Goal: Obtain resource: Download file/media

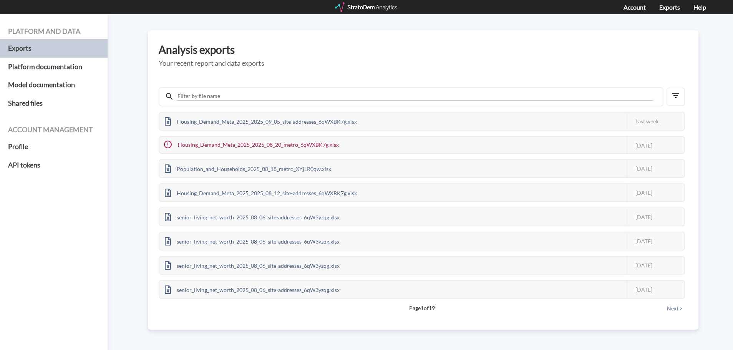
click at [361, 10] on div at bounding box center [366, 7] width 63 height 10
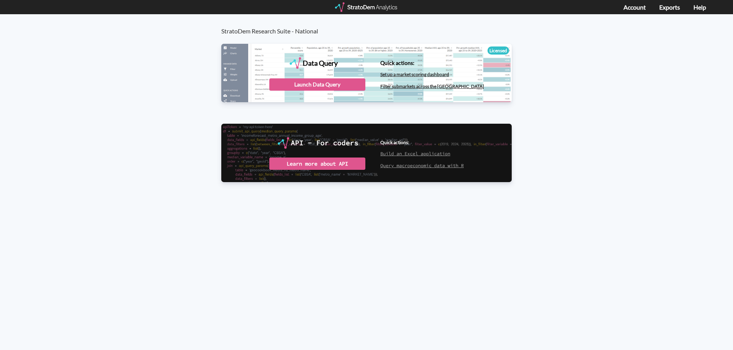
click at [327, 92] on div "Data Query" at bounding box center [366, 73] width 290 height 58
click at [313, 82] on div "Launch Data Query" at bounding box center [317, 84] width 96 height 12
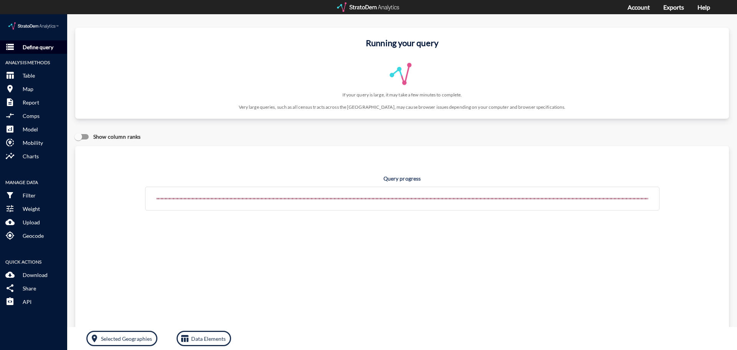
click p "Define query"
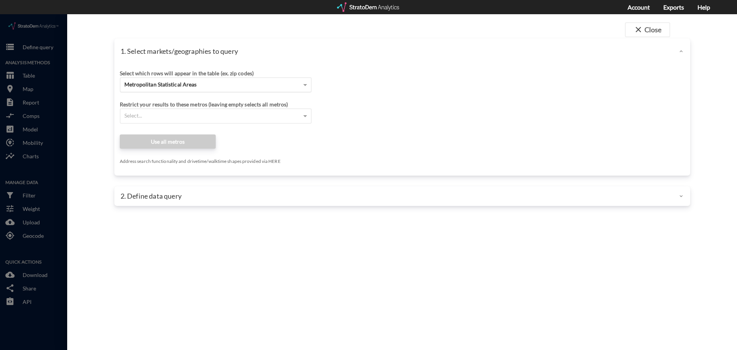
click div "Metropolitan Statistical Areas"
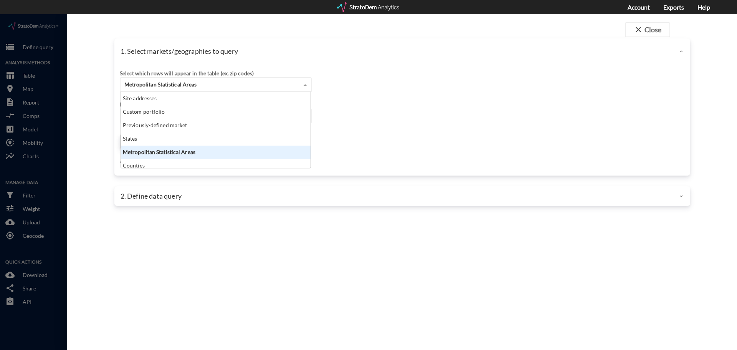
scroll to position [70, 185]
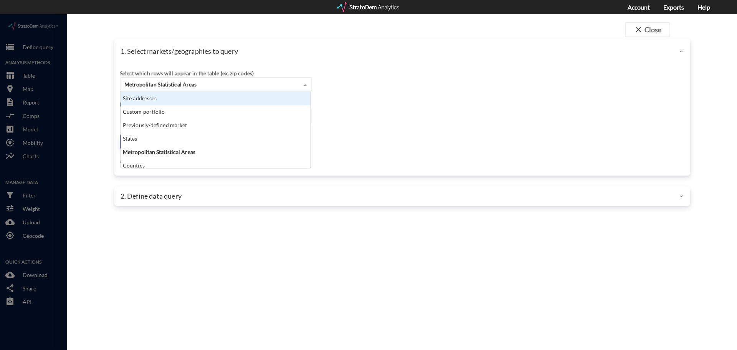
click div "Site addresses"
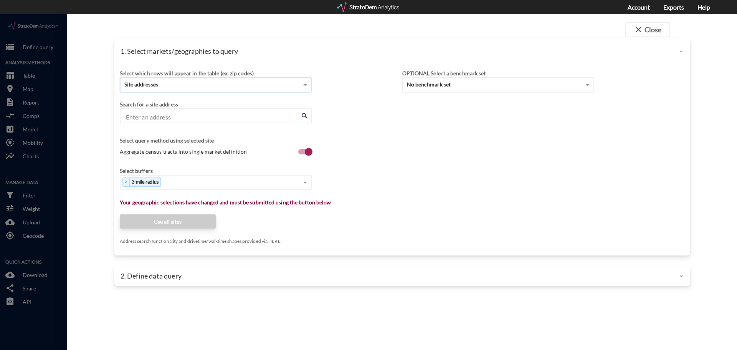
click input "Enter an address"
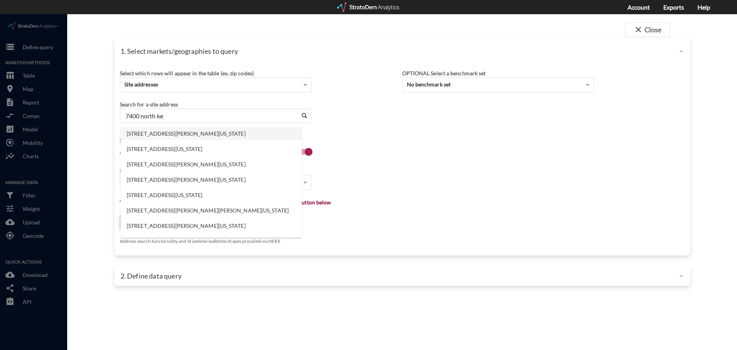
click li "7400 N Kendall Dr, Miami, Florida"
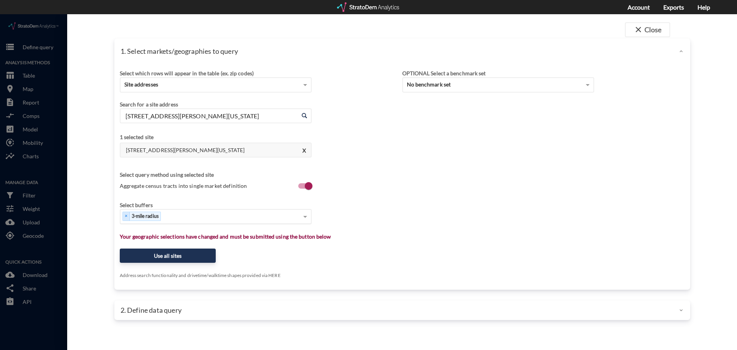
type input "7400 N Kendall Dr, Miami, Florida"
click div "Select..."
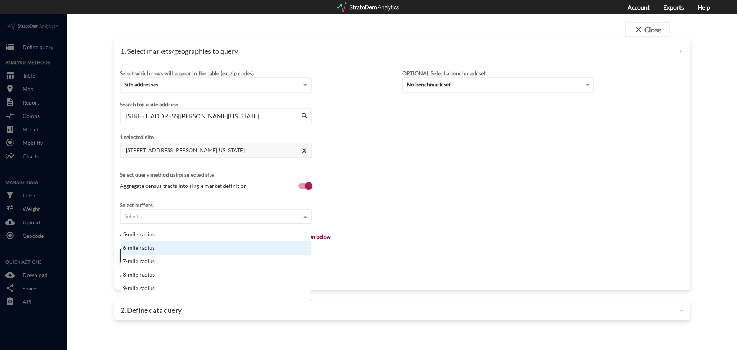
scroll to position [77, 0]
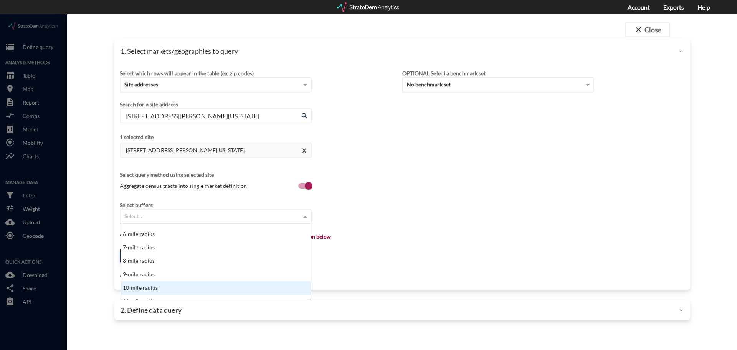
click div "10-mile radius"
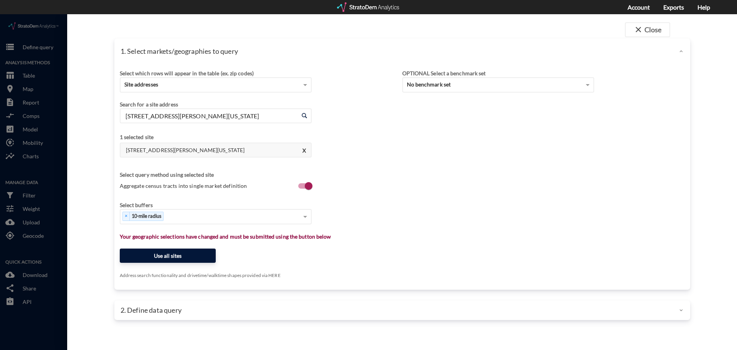
click button "Use all sites"
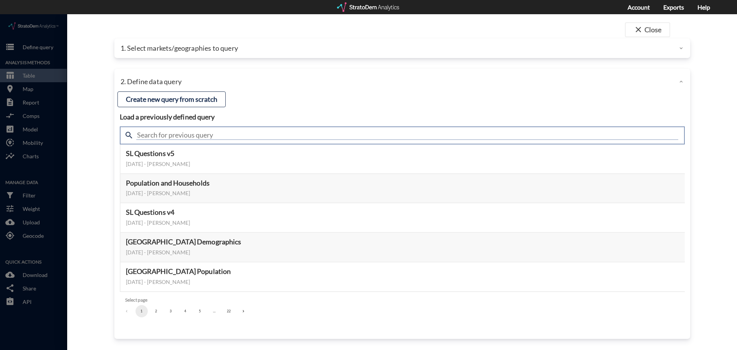
click input "text"
type input "senior"
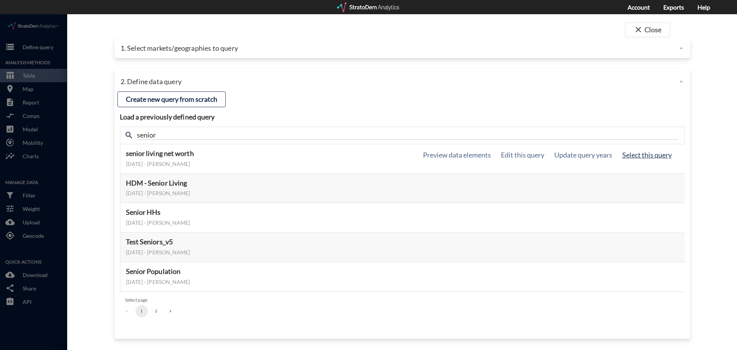
click button "Select this query"
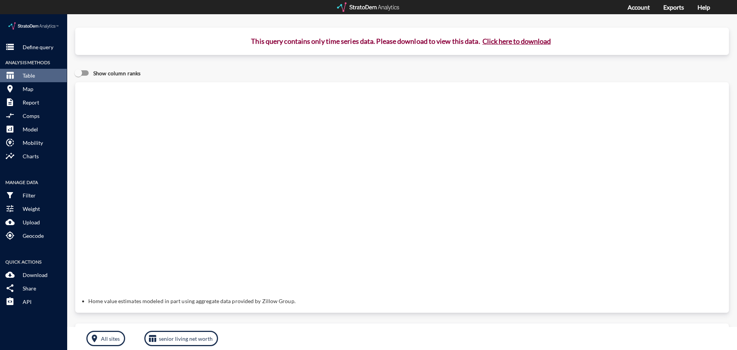
click button "Click here to download"
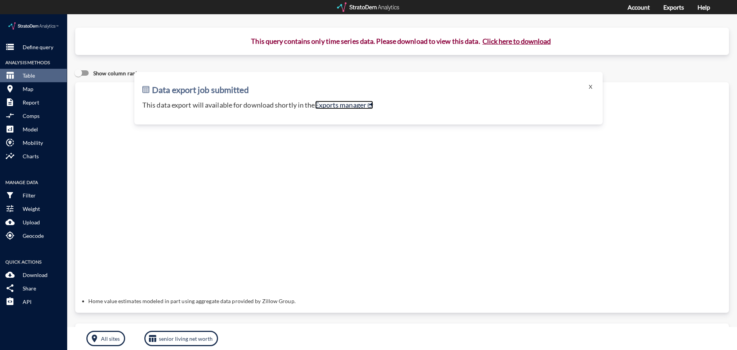
click link "Exports manager"
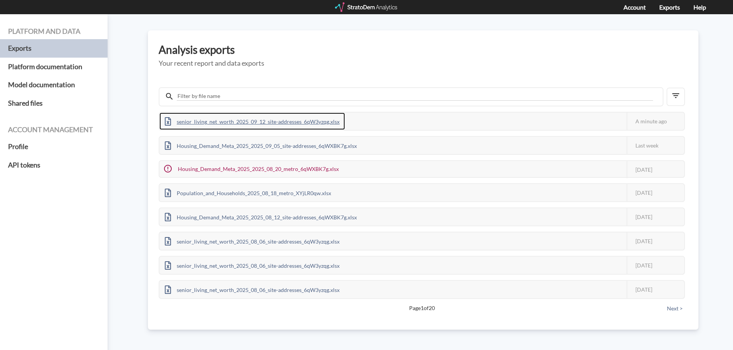
click at [288, 121] on div "senior_living_net_worth_2025_09_12_site-addresses_6qW3yzqg.xlsx" at bounding box center [252, 121] width 186 height 17
